Goal: Complete application form

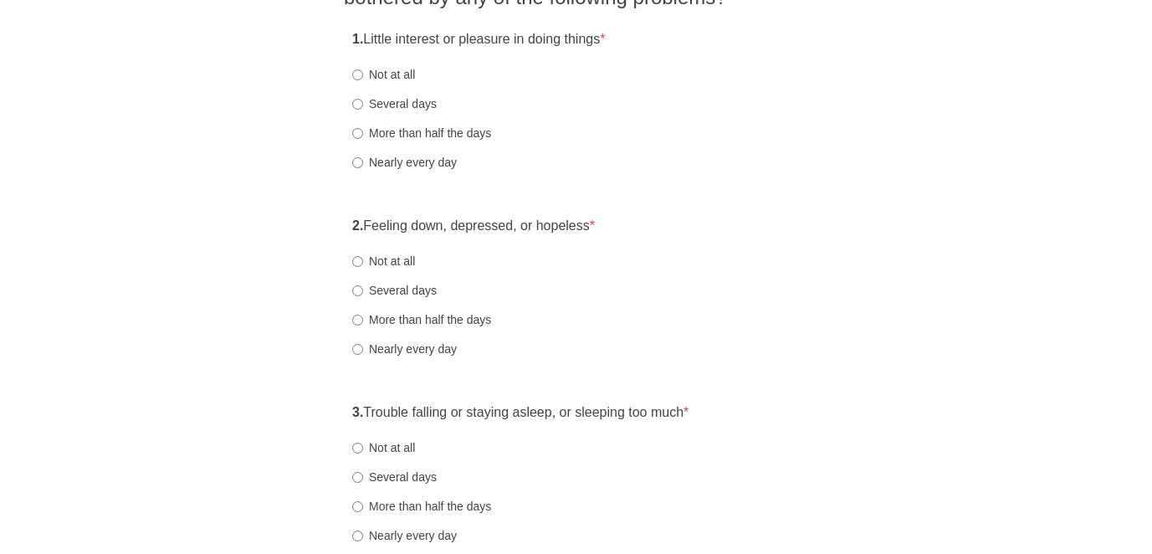
scroll to position [192, 0]
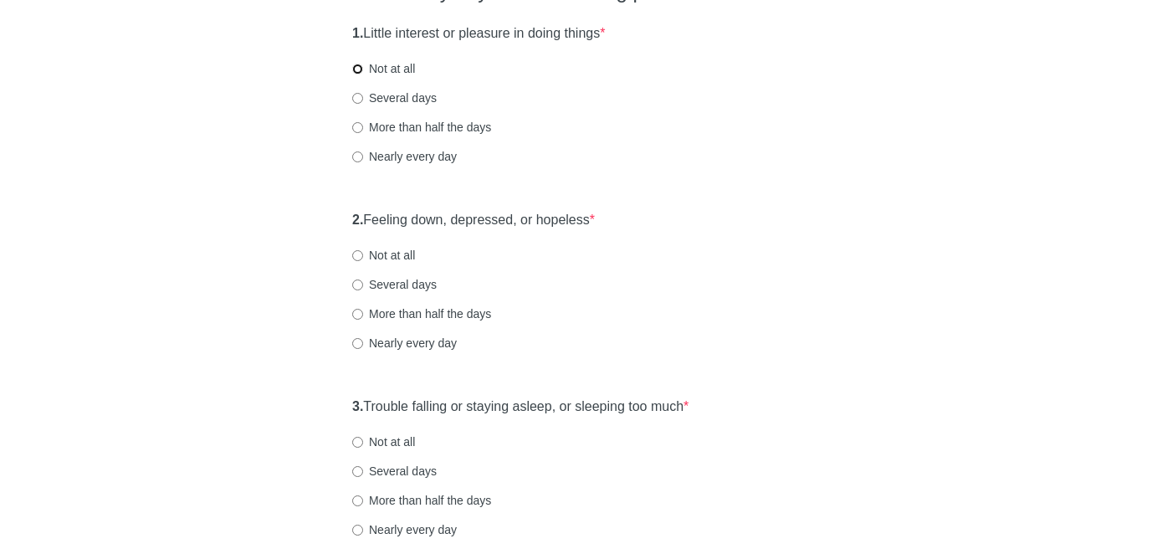
click at [357, 67] on input "Not at all" at bounding box center [357, 69] width 11 height 11
radio input "true"
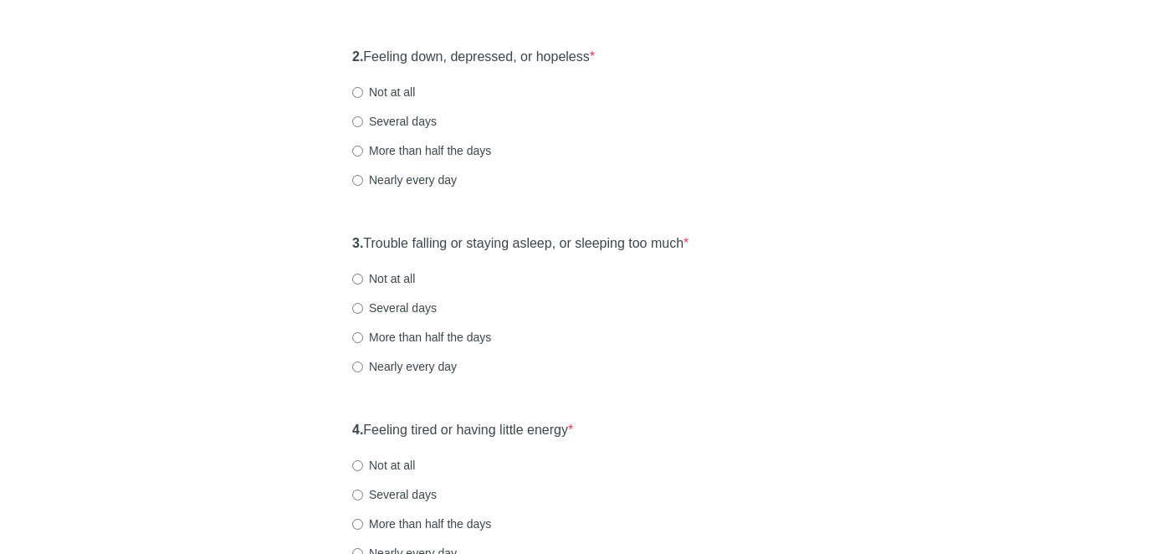
scroll to position [361, 0]
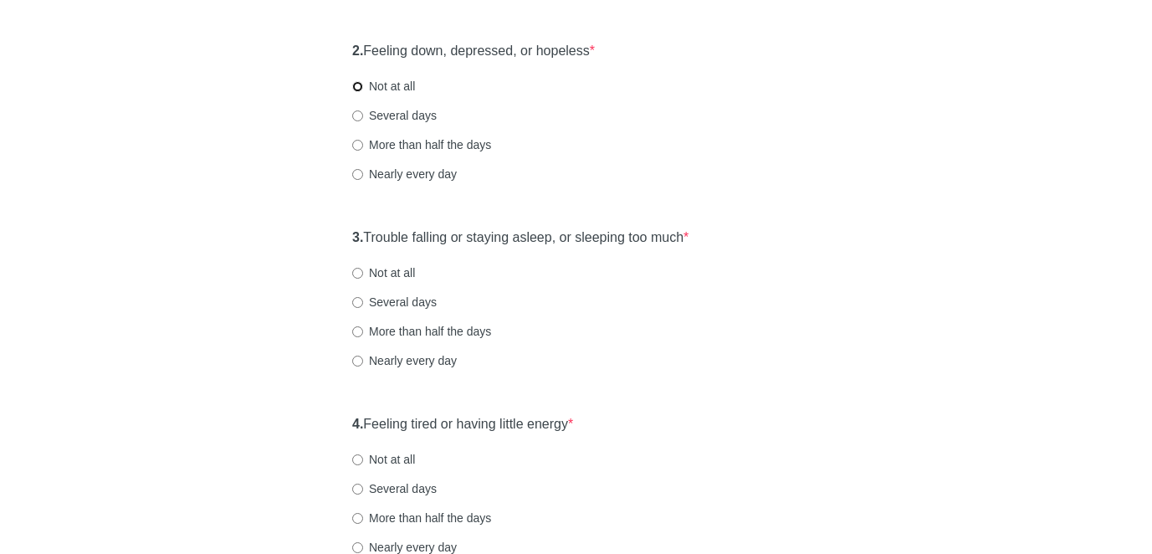
click at [356, 86] on input "Not at all" at bounding box center [357, 86] width 11 height 11
radio input "true"
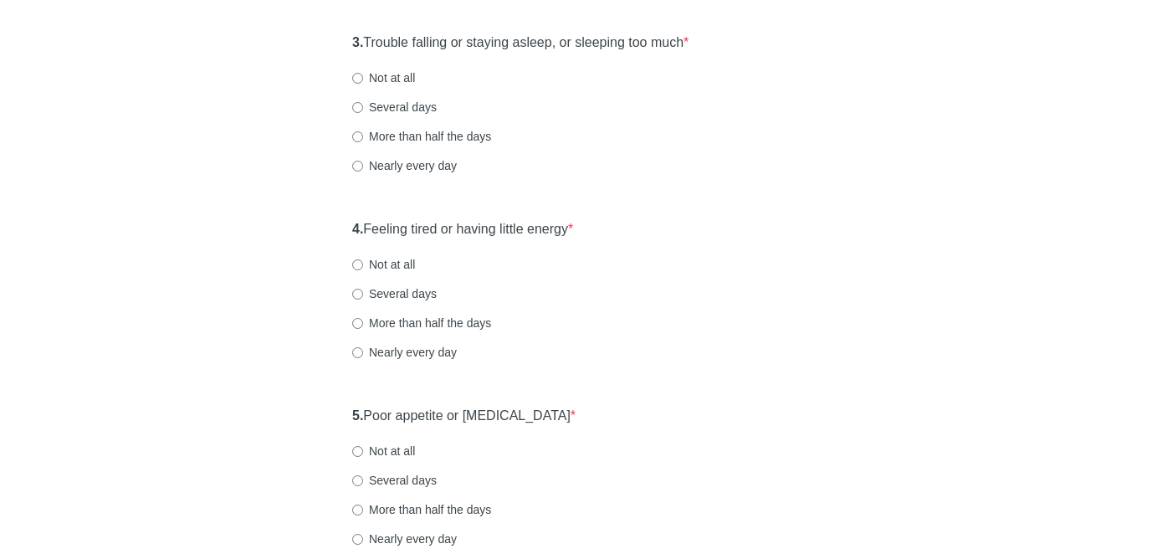
scroll to position [558, 0]
click at [360, 74] on input "Not at all" at bounding box center [357, 76] width 11 height 11
radio input "true"
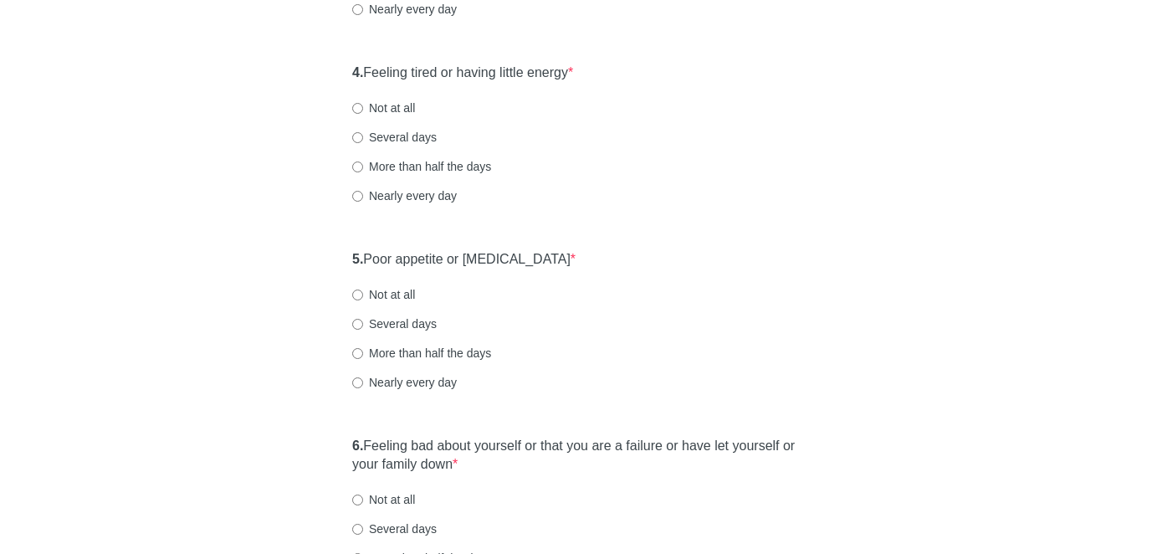
scroll to position [727, 0]
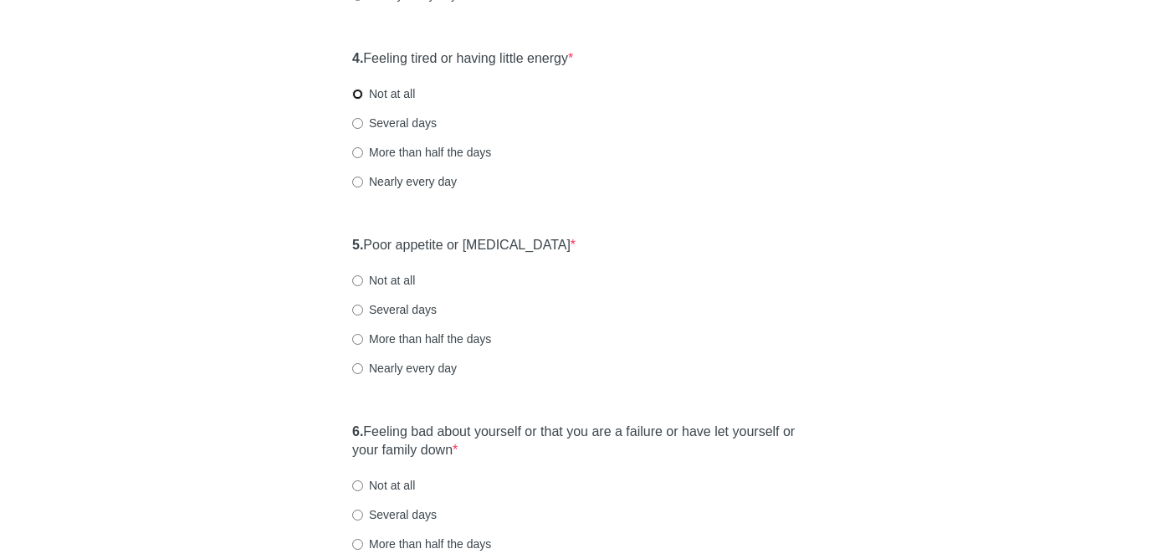
click at [356, 92] on input "Not at all" at bounding box center [357, 94] width 11 height 11
radio input "true"
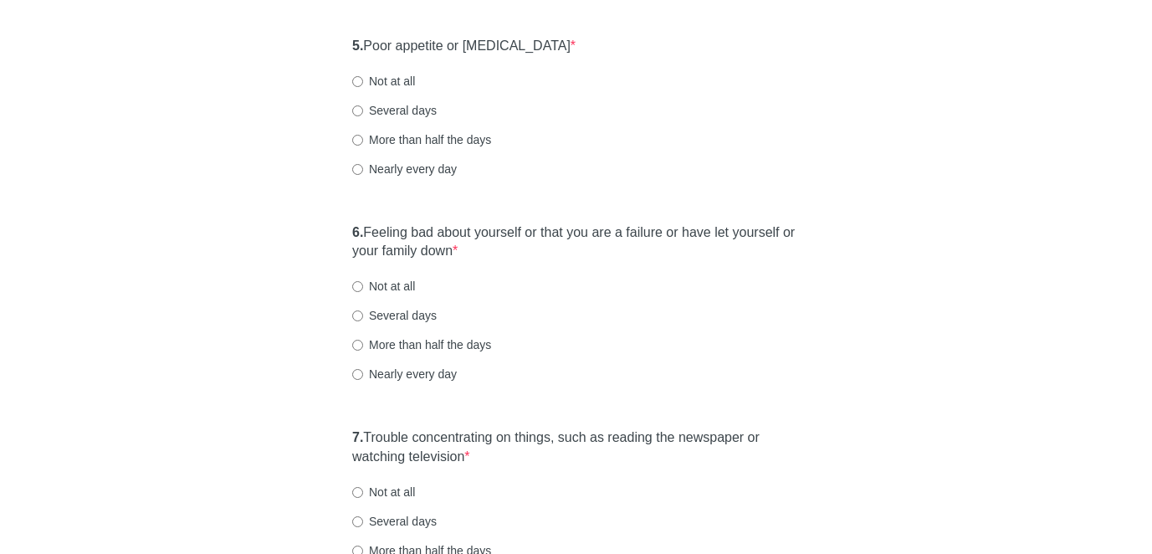
scroll to position [927, 0]
click at [358, 81] on input "Not at all" at bounding box center [357, 80] width 11 height 11
radio input "true"
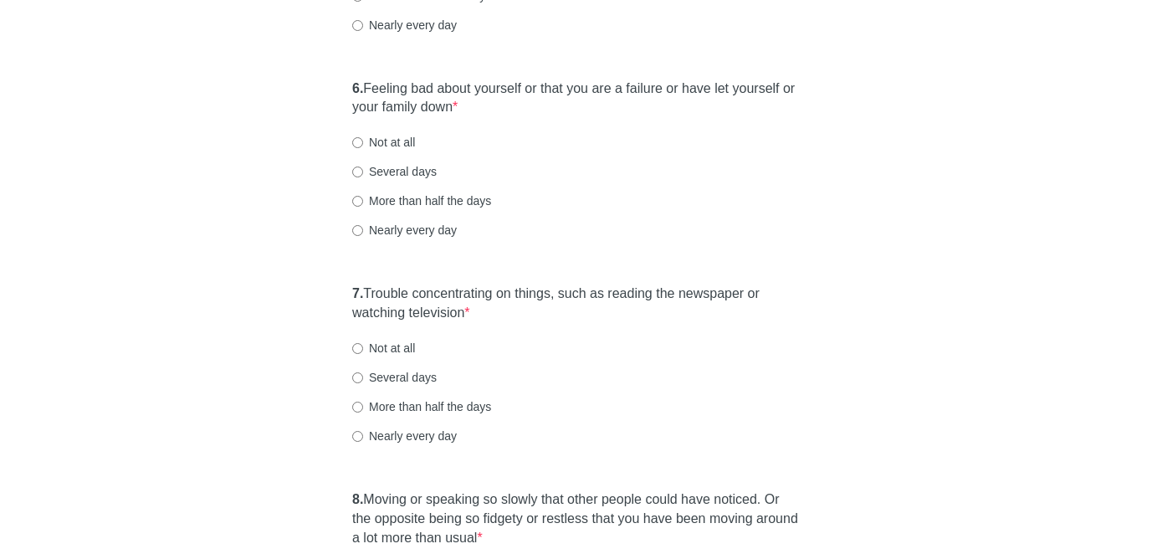
scroll to position [1075, 0]
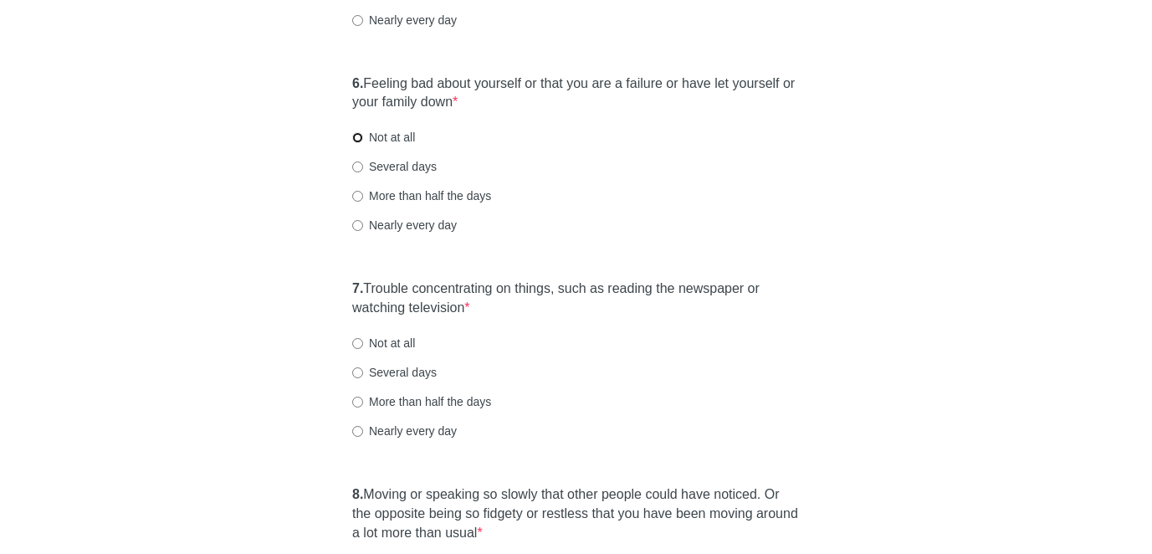
click at [359, 137] on input "Not at all" at bounding box center [357, 137] width 11 height 11
radio input "true"
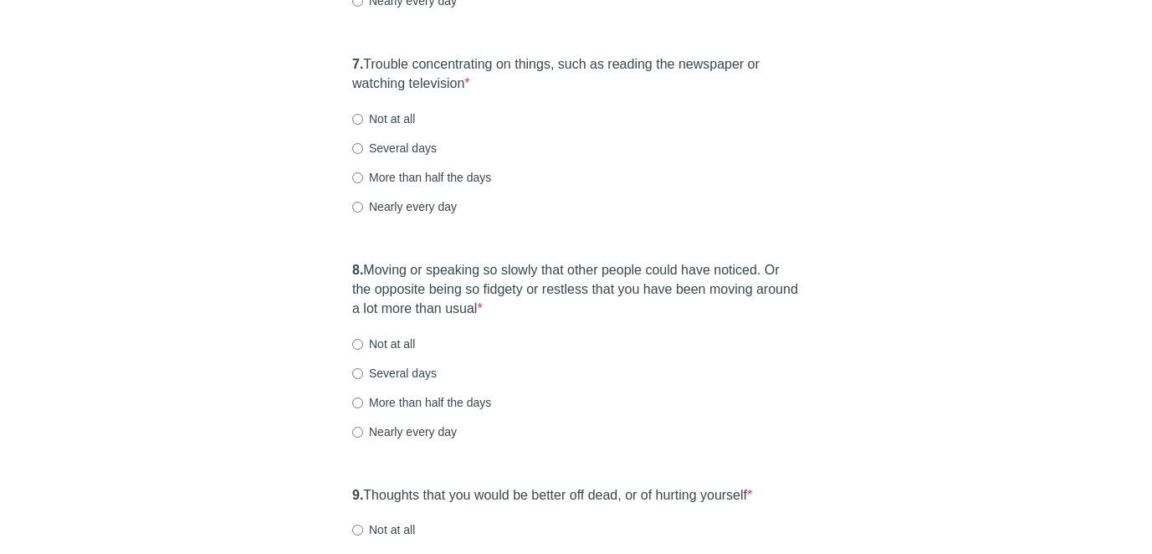
scroll to position [1305, 0]
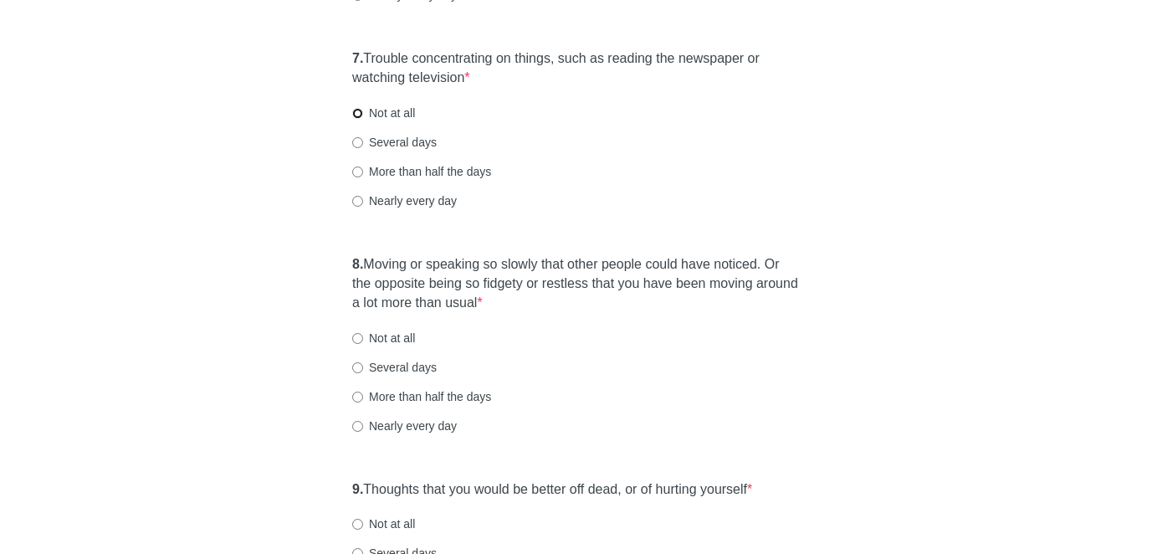
click at [358, 115] on input "Not at all" at bounding box center [357, 113] width 11 height 11
radio input "true"
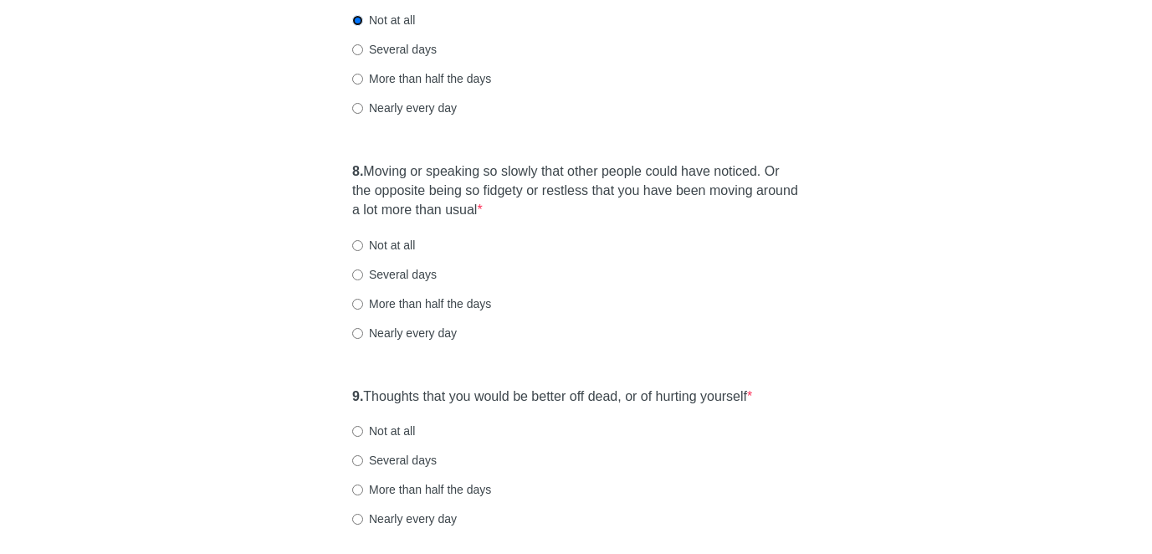
scroll to position [1488, 0]
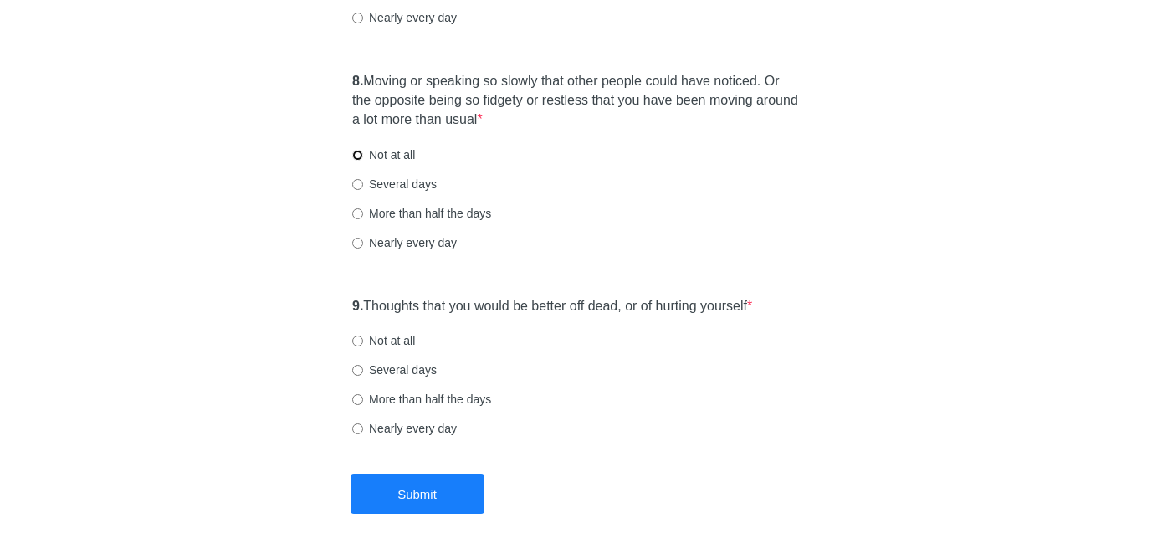
click at [358, 151] on input "Not at all" at bounding box center [357, 155] width 11 height 11
radio input "true"
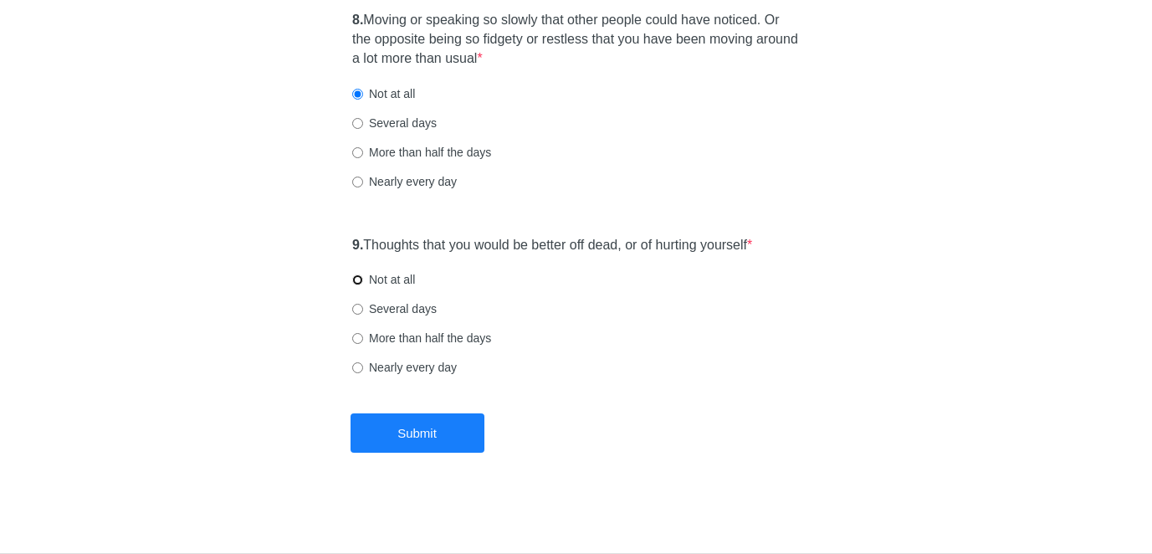
click at [357, 279] on input "Not at all" at bounding box center [357, 279] width 11 height 11
radio input "true"
click at [442, 426] on button "Submit" at bounding box center [418, 432] width 134 height 39
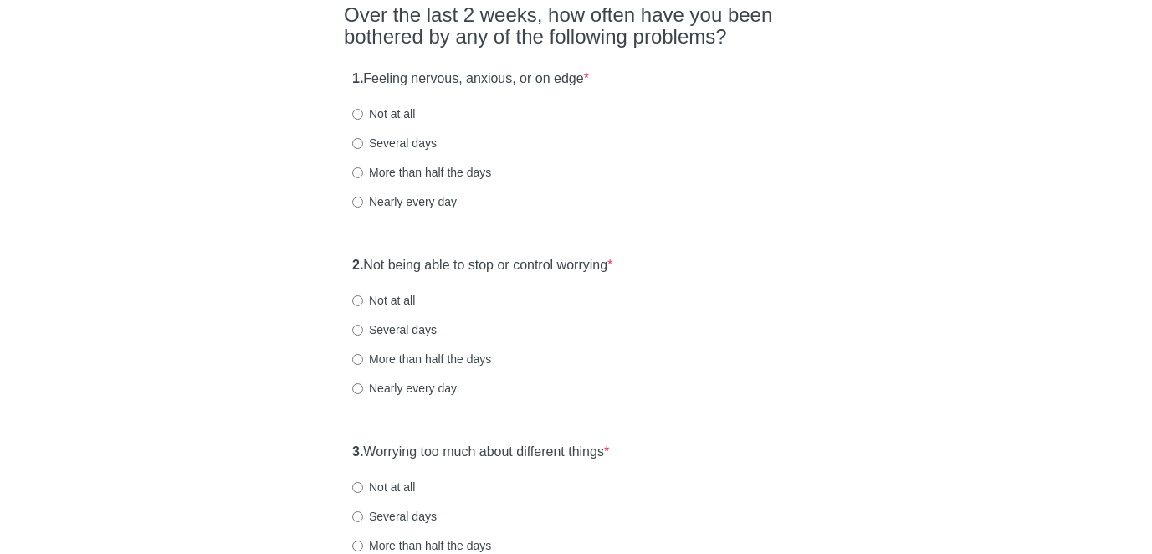
scroll to position [148, 0]
click at [357, 115] on input "Not at all" at bounding box center [357, 113] width 11 height 11
radio input "true"
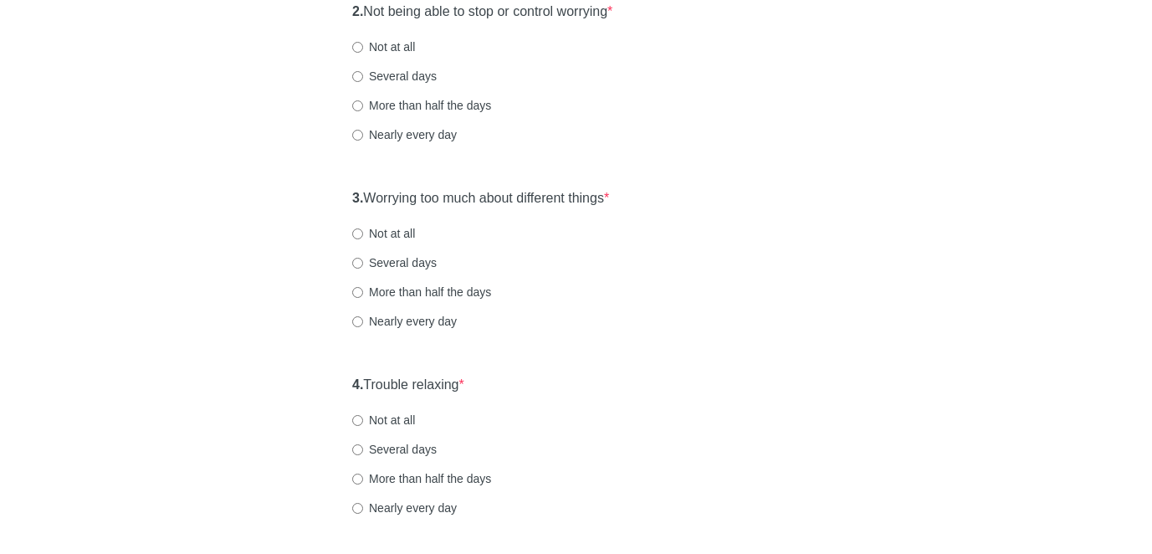
scroll to position [402, 0]
click at [363, 74] on label "Several days" at bounding box center [394, 74] width 84 height 17
click at [363, 74] on input "Several days" at bounding box center [357, 74] width 11 height 11
radio input "true"
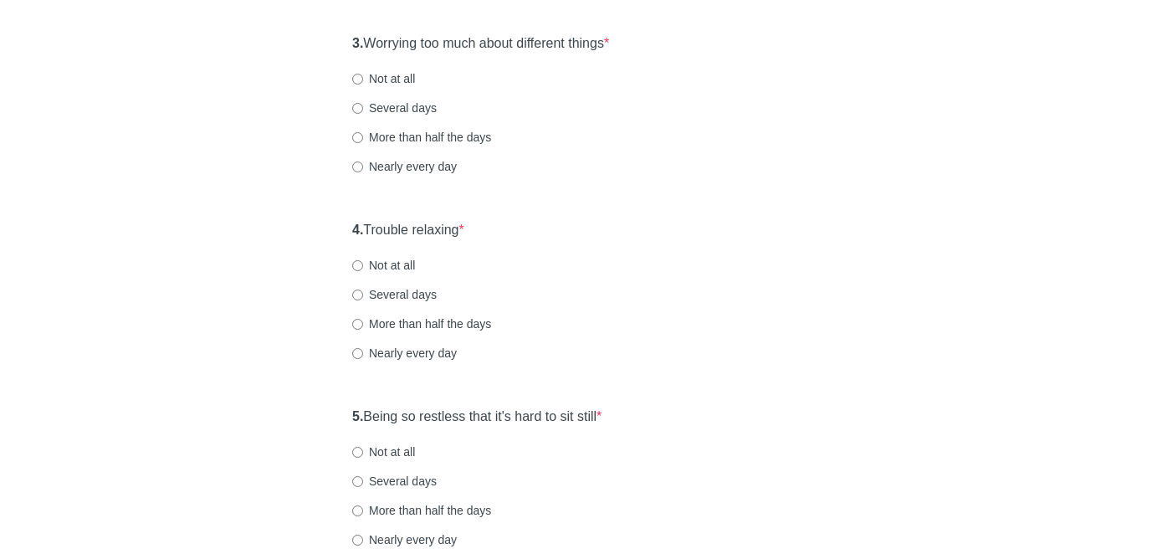
scroll to position [577, 0]
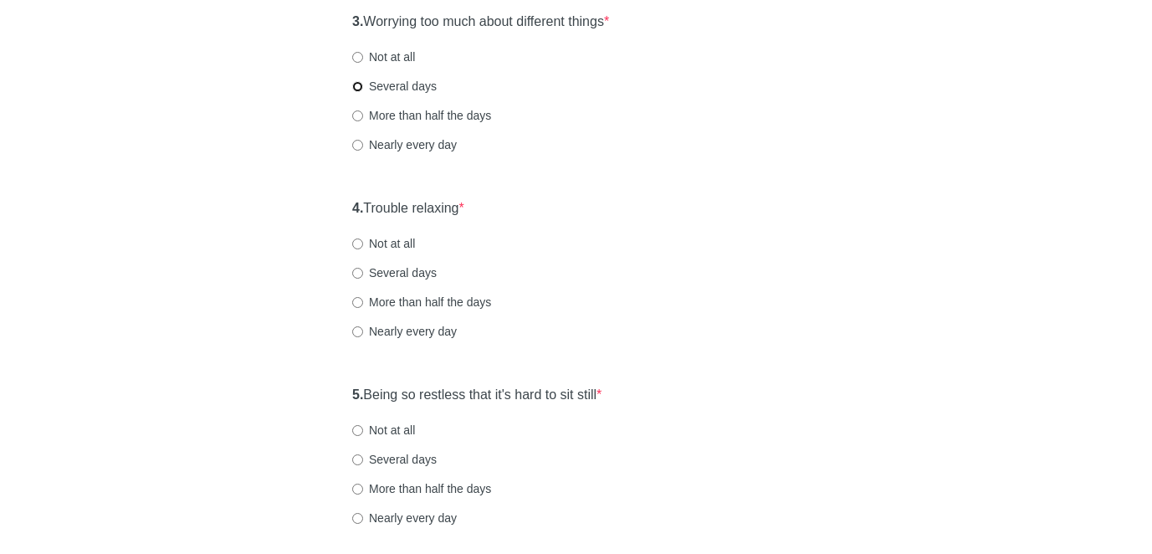
click at [357, 88] on input "Several days" at bounding box center [357, 86] width 11 height 11
radio input "true"
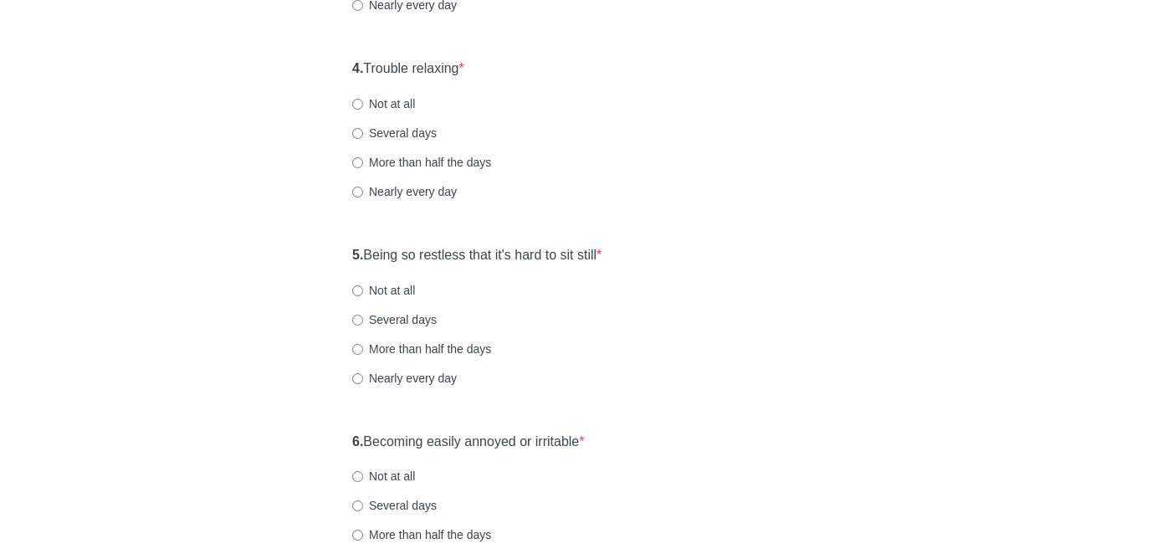
scroll to position [750, 0]
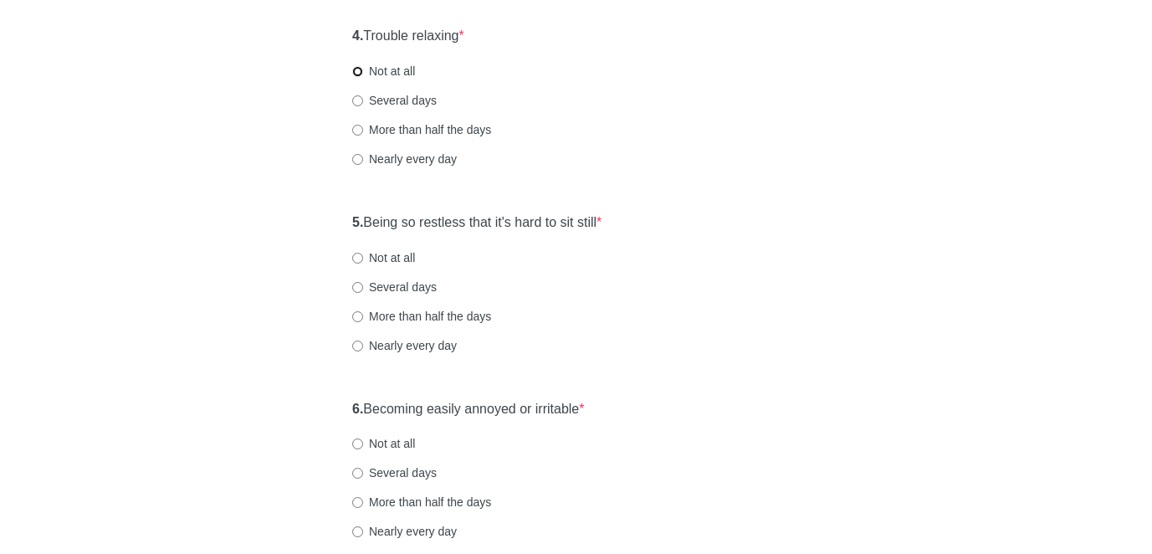
click at [358, 72] on input "Not at all" at bounding box center [357, 71] width 11 height 11
radio input "true"
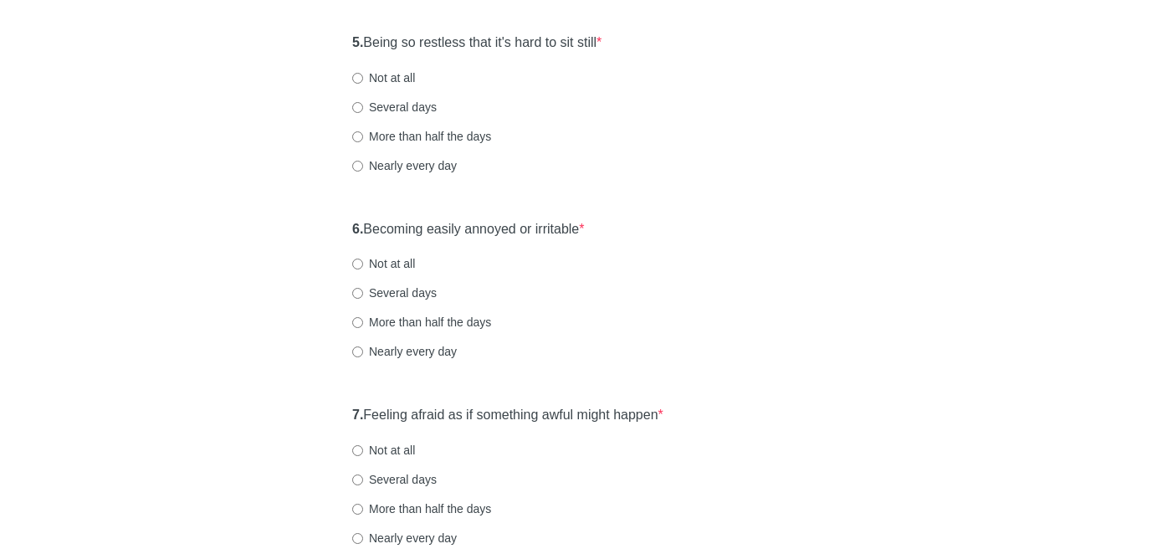
scroll to position [930, 0]
click at [358, 76] on input "Not at all" at bounding box center [357, 77] width 11 height 11
radio input "true"
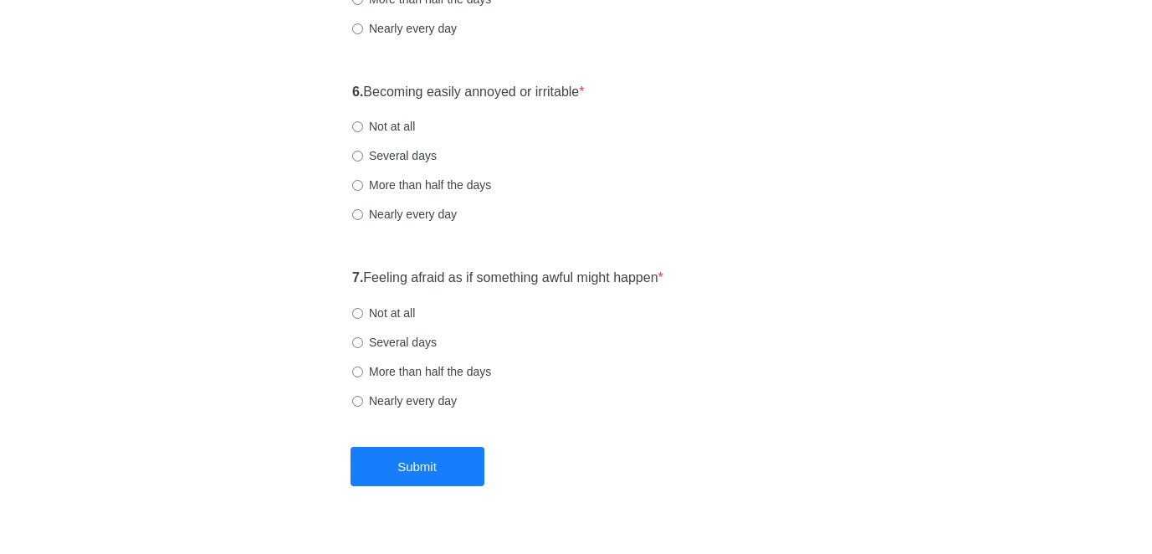
scroll to position [1067, 0]
click at [358, 127] on input "Not at all" at bounding box center [357, 125] width 11 height 11
radio input "true"
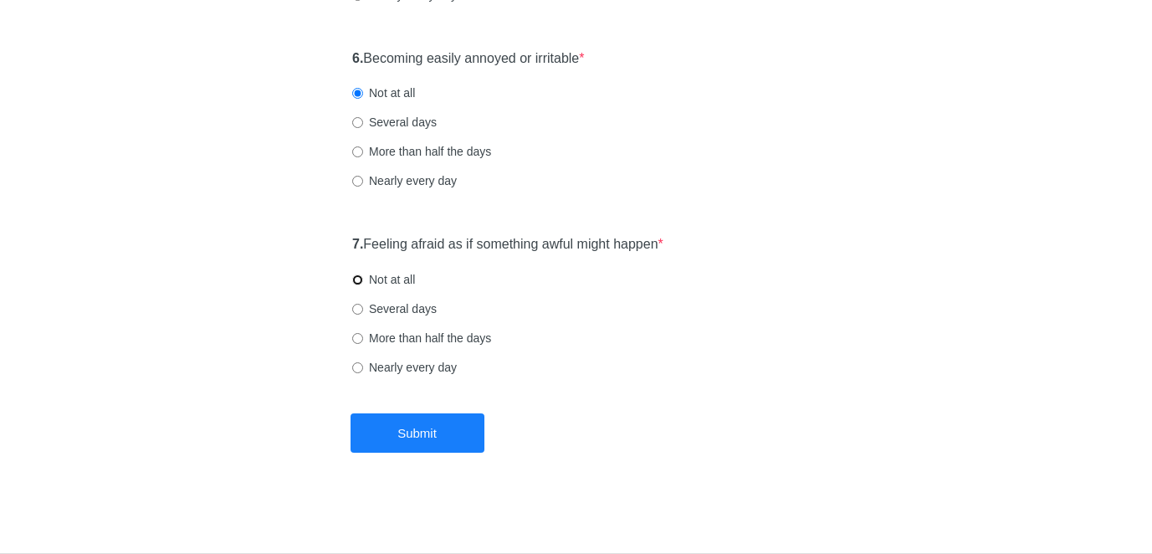
click at [357, 279] on input "Not at all" at bounding box center [357, 279] width 11 height 11
radio input "true"
click at [448, 422] on button "Submit" at bounding box center [418, 432] width 134 height 39
